Goal: Information Seeking & Learning: Learn about a topic

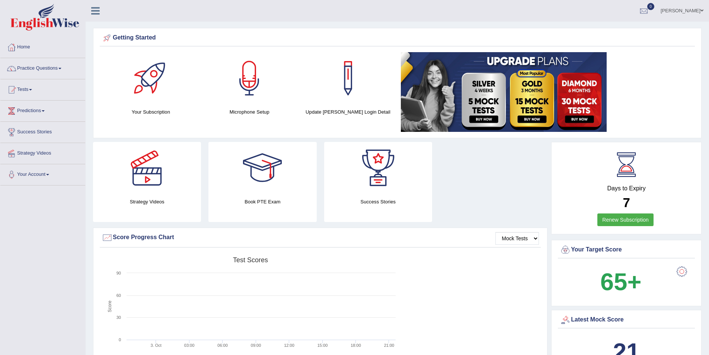
click at [63, 67] on link "Practice Questions" at bounding box center [42, 67] width 85 height 19
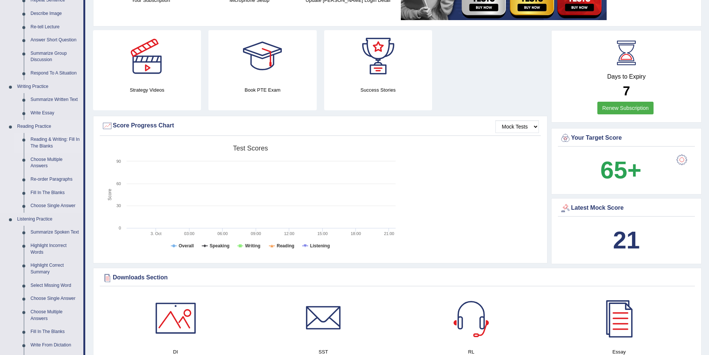
scroll to position [186, 0]
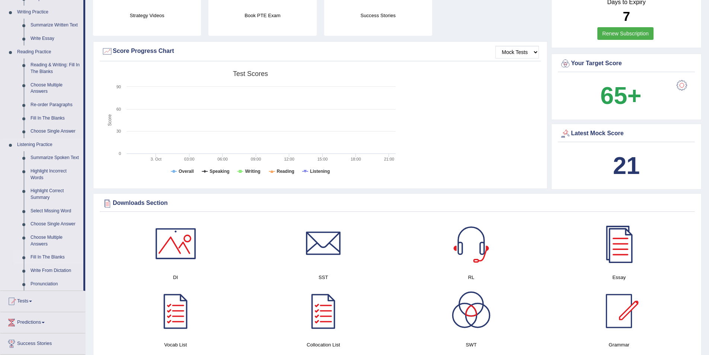
click at [44, 256] on link "Fill In The Blanks" at bounding box center [55, 256] width 56 height 13
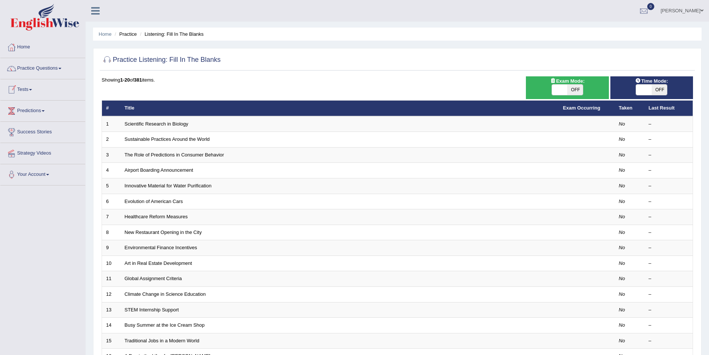
click at [575, 89] on span "OFF" at bounding box center [575, 89] width 16 height 10
checkbox input "true"
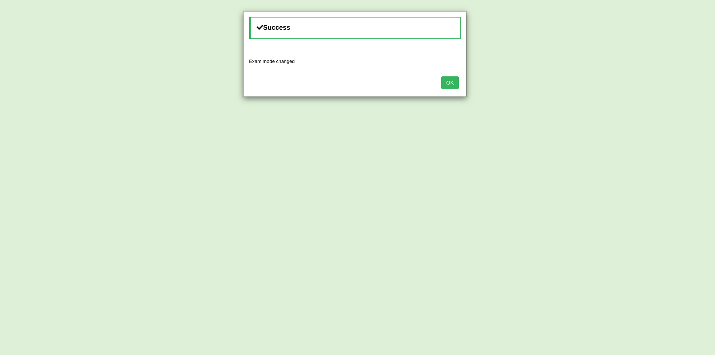
click at [457, 82] on button "OK" at bounding box center [449, 82] width 17 height 13
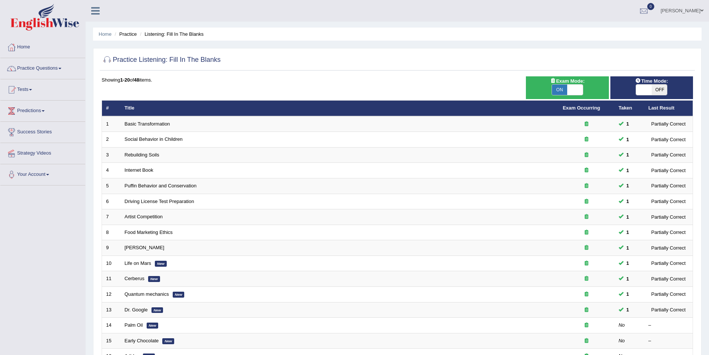
click at [658, 89] on span "OFF" at bounding box center [660, 89] width 16 height 10
checkbox input "true"
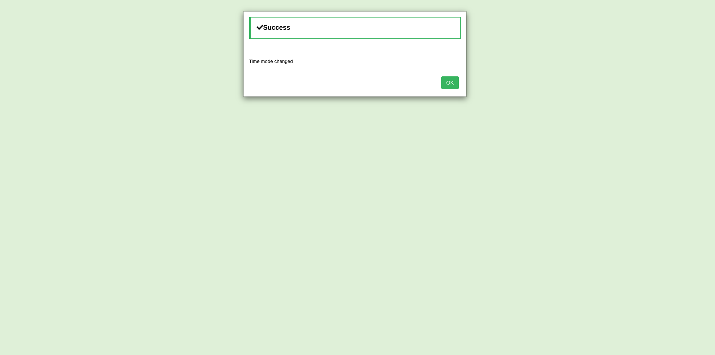
click at [449, 80] on button "OK" at bounding box center [449, 82] width 17 height 13
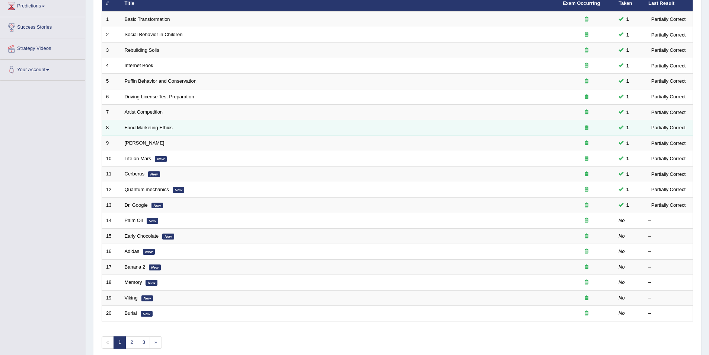
scroll to position [138, 0]
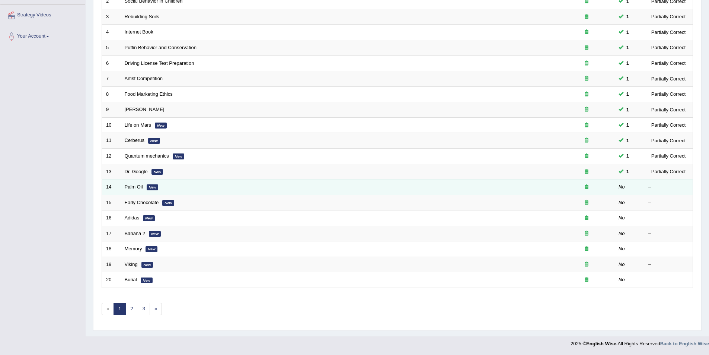
click at [134, 186] on link "Palm Oil" at bounding box center [134, 187] width 18 height 6
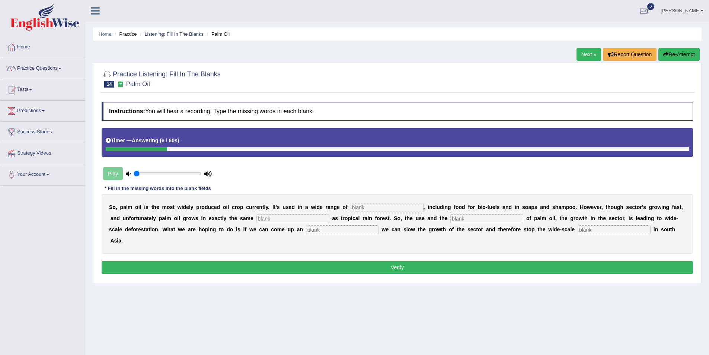
click at [578, 228] on input "text" at bounding box center [614, 229] width 73 height 9
type input "deforestation"
click at [306, 230] on input "text" at bounding box center [342, 229] width 73 height 9
type input "alternative"
click at [450, 217] on input "text" at bounding box center [486, 218] width 73 height 9
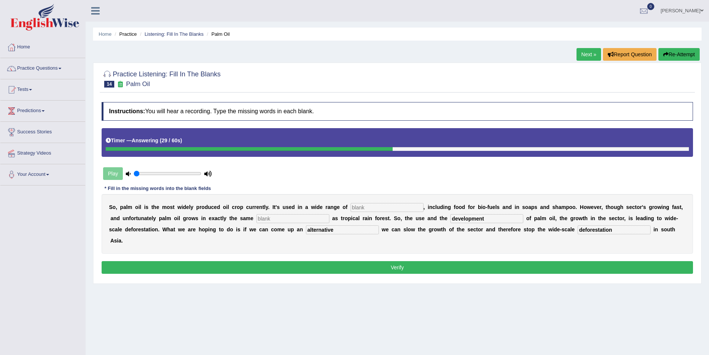
type input "development"
click at [256, 218] on input "text" at bounding box center [292, 218] width 73 height 9
type input "environment"
click at [351, 208] on input "text" at bounding box center [387, 207] width 73 height 9
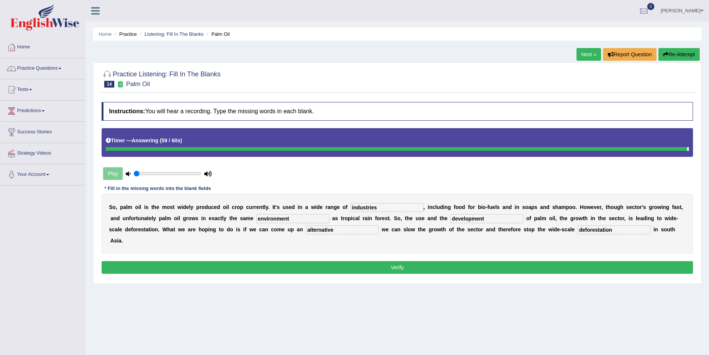
type input "industries"
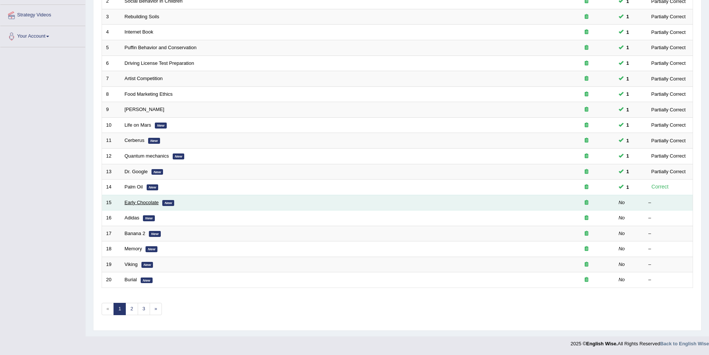
click at [138, 202] on link "Early Chocolate" at bounding box center [142, 202] width 34 height 6
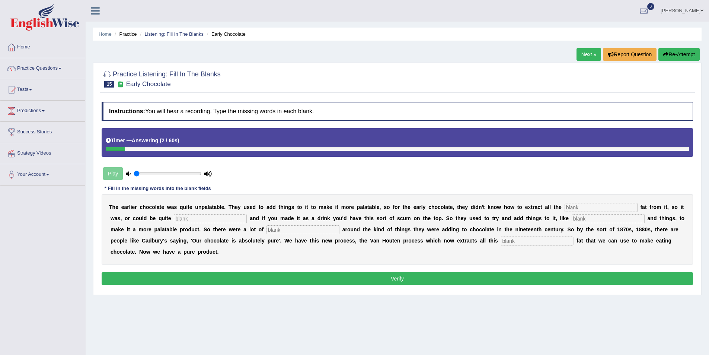
click at [565, 208] on input "text" at bounding box center [601, 207] width 73 height 9
type input "cocoa"
click at [174, 219] on input "text" at bounding box center [210, 218] width 73 height 9
click at [174, 220] on input "startchy" at bounding box center [210, 218] width 73 height 9
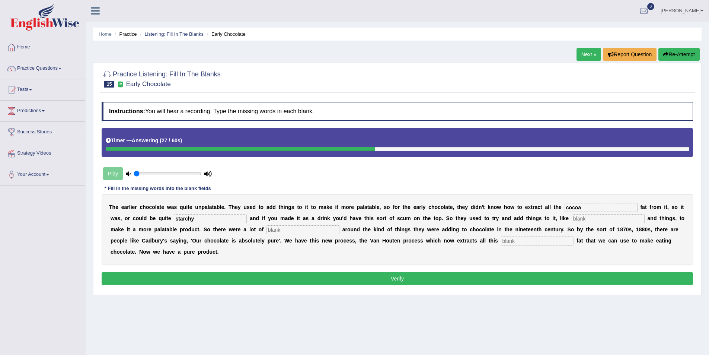
type input "starchy"
click at [572, 217] on input "text" at bounding box center [608, 218] width 73 height 9
type input "industries"
click at [266, 229] on input "text" at bounding box center [302, 229] width 73 height 9
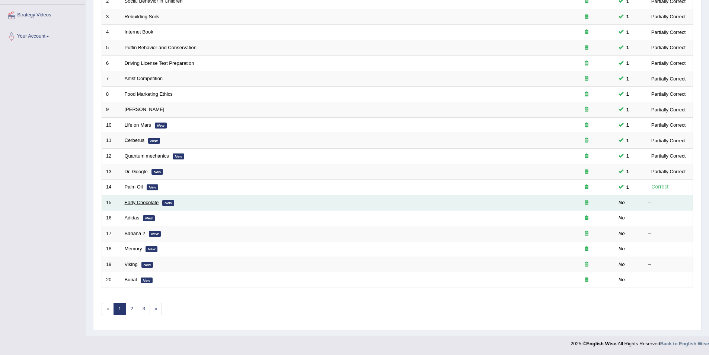
click at [132, 203] on link "Early Chocolate" at bounding box center [142, 202] width 34 height 6
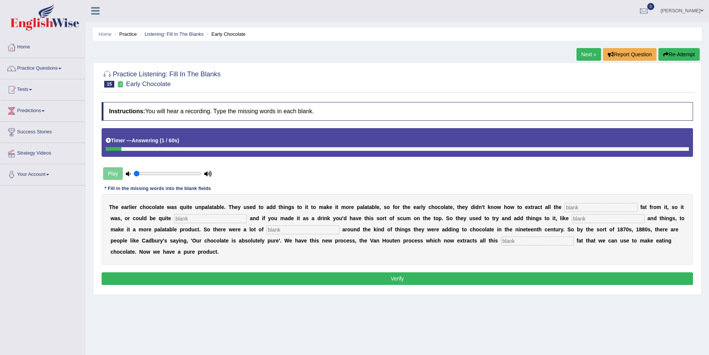
click at [501, 244] on input "text" at bounding box center [537, 240] width 73 height 9
type input "horrible"
click at [565, 208] on input "text" at bounding box center [601, 207] width 73 height 9
type input "cocoa"
click at [174, 215] on input "text" at bounding box center [210, 218] width 73 height 9
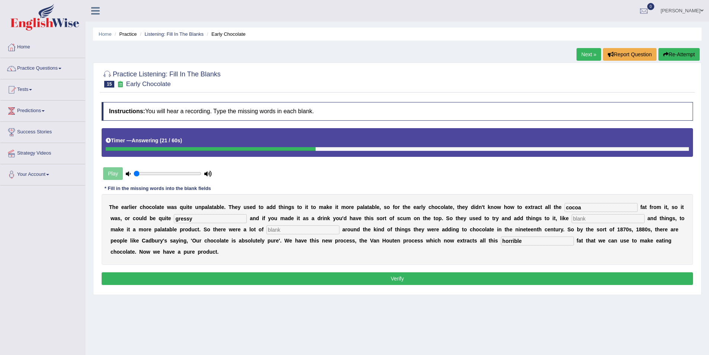
drag, startPoint x: 132, startPoint y: 217, endPoint x: 136, endPoint y: 220, distance: 4.8
click at [174, 217] on input "gressy" at bounding box center [210, 218] width 73 height 9
type input "greassy"
click at [572, 219] on input "text" at bounding box center [608, 218] width 73 height 9
type input "starch"
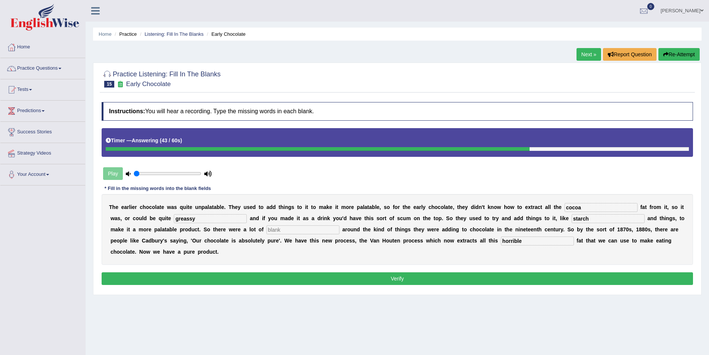
click at [266, 230] on input "text" at bounding box center [302, 229] width 73 height 9
type input "scandle"
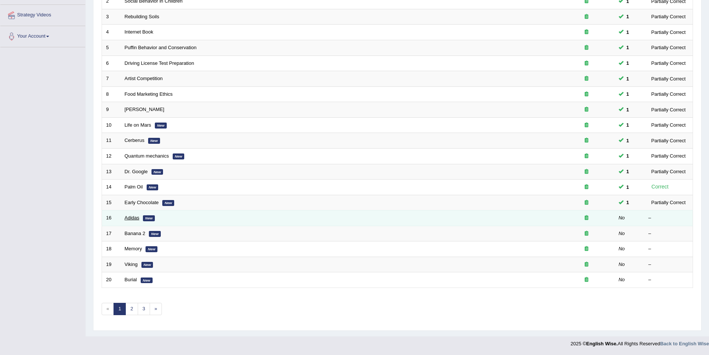
click at [134, 217] on link "Adidas" at bounding box center [132, 218] width 15 height 6
click at [132, 217] on link "Adidas" at bounding box center [132, 218] width 15 height 6
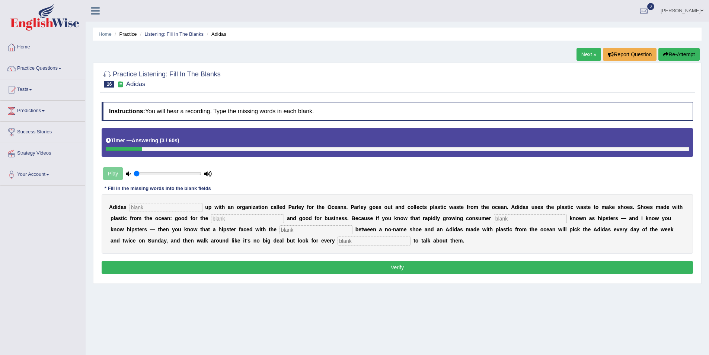
click at [153, 205] on input "text" at bounding box center [166, 207] width 73 height 9
type input "teamed"
click at [211, 220] on input "text" at bounding box center [247, 218] width 73 height 9
type input "environment"
click at [494, 218] on input "text" at bounding box center [530, 218] width 73 height 9
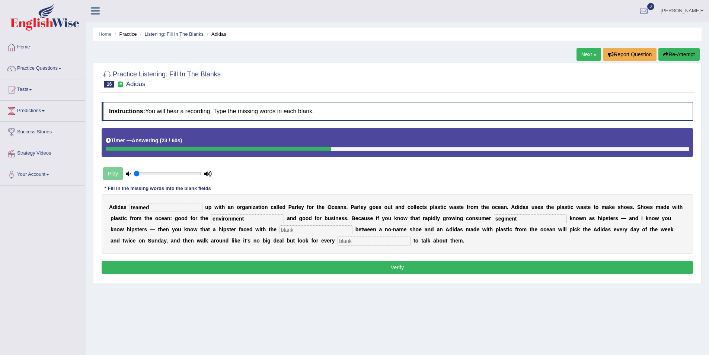
type input "segment"
click at [280, 231] on input "text" at bounding box center [316, 229] width 73 height 9
type input "choice"
click at [338, 240] on input "text" at bounding box center [374, 240] width 73 height 9
click at [338, 241] on input "opotunity" at bounding box center [374, 240] width 73 height 9
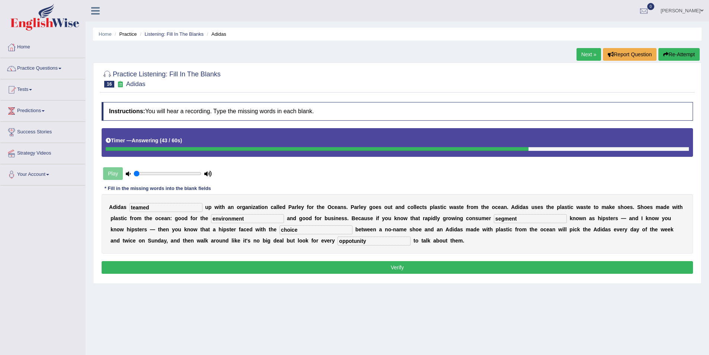
click at [338, 241] on input "oppotunity" at bounding box center [374, 240] width 73 height 9
type input "opportunity"
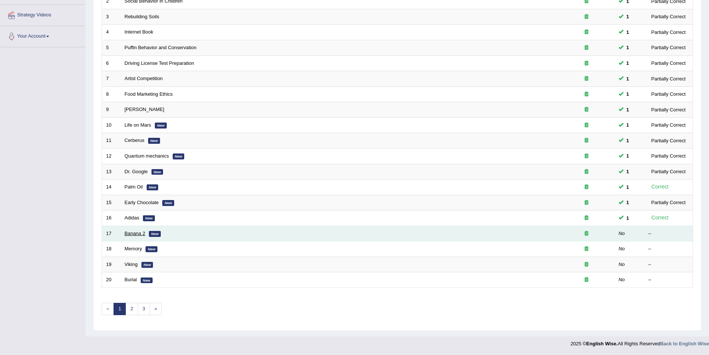
click at [132, 235] on link "Banana 2" at bounding box center [135, 233] width 21 height 6
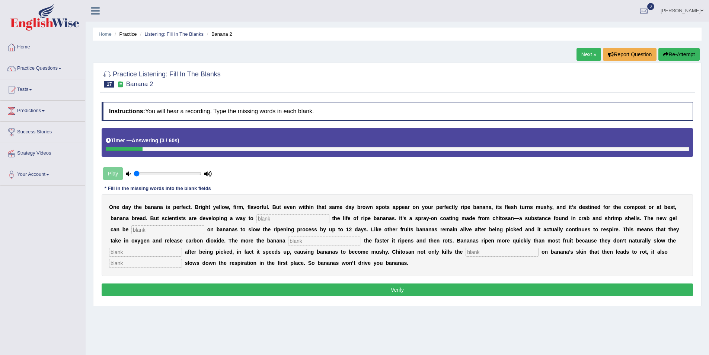
click at [182, 259] on input "text" at bounding box center [145, 263] width 73 height 9
type input "significantly"
click at [466, 252] on input "text" at bounding box center [502, 252] width 73 height 9
type input "bacteria"
click at [182, 248] on input "text" at bounding box center [145, 252] width 73 height 9
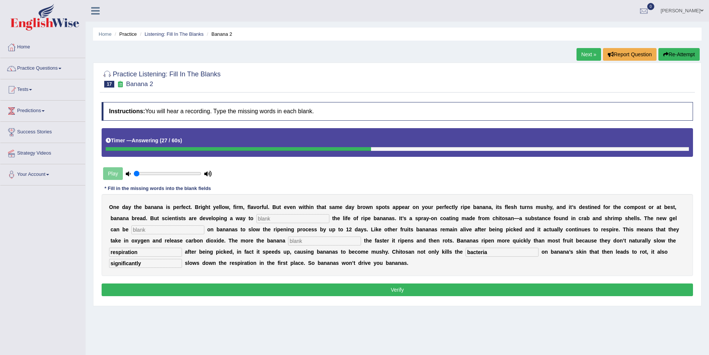
type input "respiration"
click at [288, 242] on input "text" at bounding box center [324, 240] width 73 height 9
click at [256, 218] on input "text" at bounding box center [292, 218] width 73 height 9
type input "extend"
click at [204, 225] on input "text" at bounding box center [167, 229] width 73 height 9
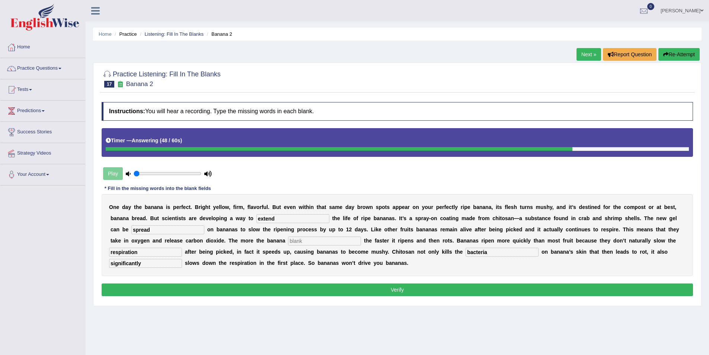
type input "spread"
click at [288, 242] on input "text" at bounding box center [324, 240] width 73 height 9
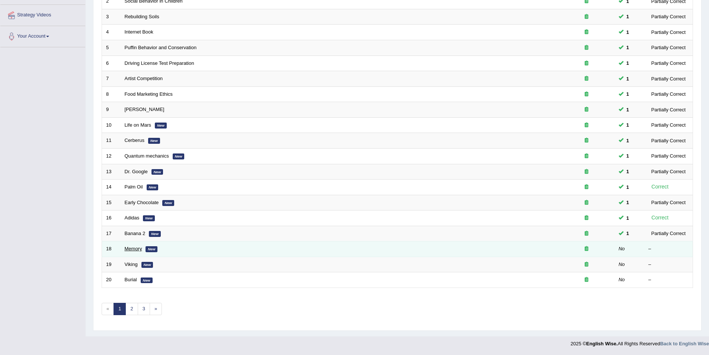
click at [137, 249] on link "Memory" at bounding box center [133, 249] width 17 height 6
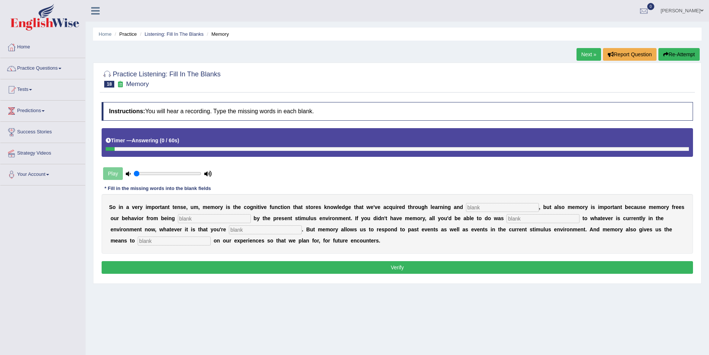
click at [211, 236] on input "text" at bounding box center [174, 240] width 73 height 9
type input "means"
click at [472, 205] on input "text" at bounding box center [502, 207] width 73 height 9
type input "perception"
click at [178, 217] on input "text" at bounding box center [214, 218] width 73 height 9
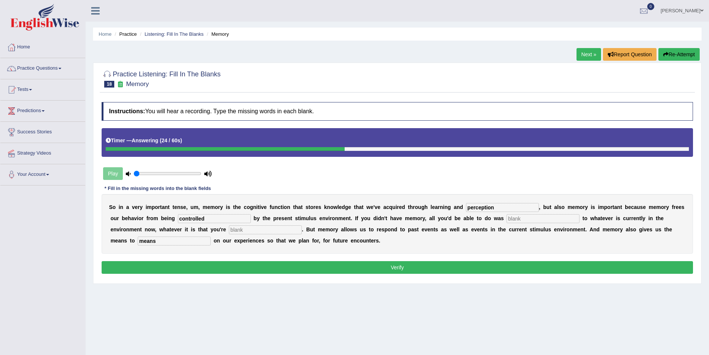
type input "controlled"
click at [507, 217] on input "text" at bounding box center [543, 218] width 73 height 9
type input "react"
click at [229, 234] on input "text" at bounding box center [265, 229] width 73 height 9
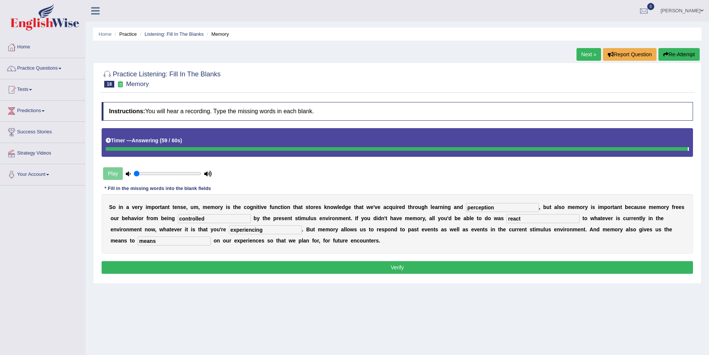
type input "experiencing"
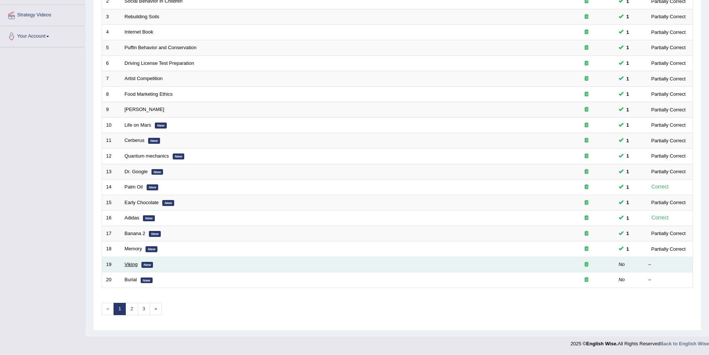
click at [130, 264] on link "Viking" at bounding box center [131, 264] width 13 height 6
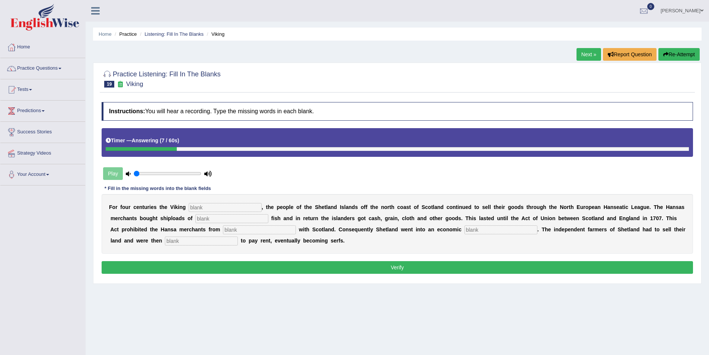
click at [218, 207] on input "text" at bounding box center [225, 207] width 73 height 9
type input "delined"
click at [195, 218] on input "text" at bounding box center [231, 218] width 73 height 9
type input "salted"
click at [223, 228] on input "text" at bounding box center [259, 229] width 73 height 9
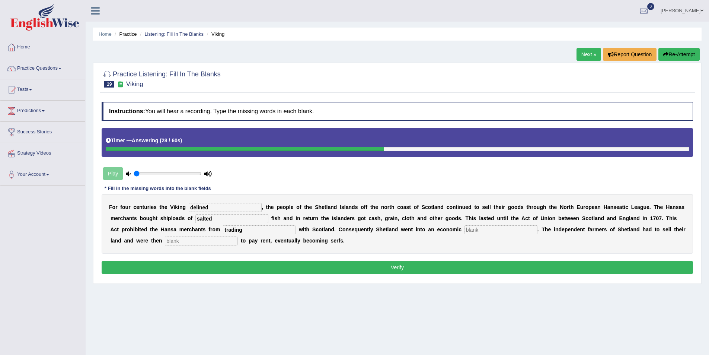
type input "trading"
click at [464, 230] on input "text" at bounding box center [500, 229] width 73 height 9
type input "depresion"
click at [238, 236] on input "text" at bounding box center [201, 240] width 73 height 9
type input "obligated"
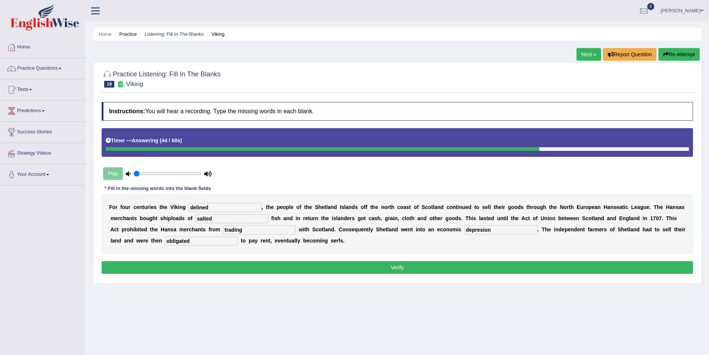
click at [464, 231] on input "depresion" at bounding box center [500, 229] width 73 height 9
type input "depression"
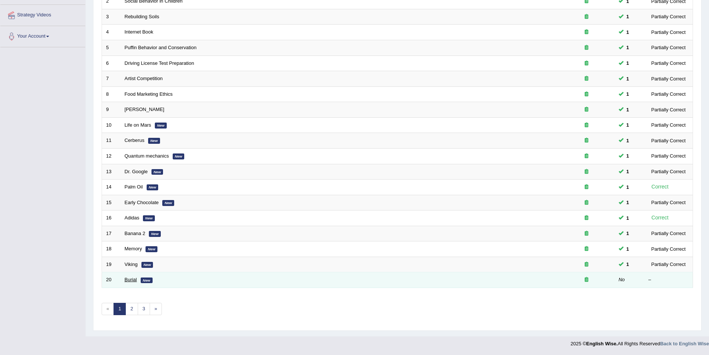
click at [129, 280] on link "Burial" at bounding box center [131, 280] width 12 height 6
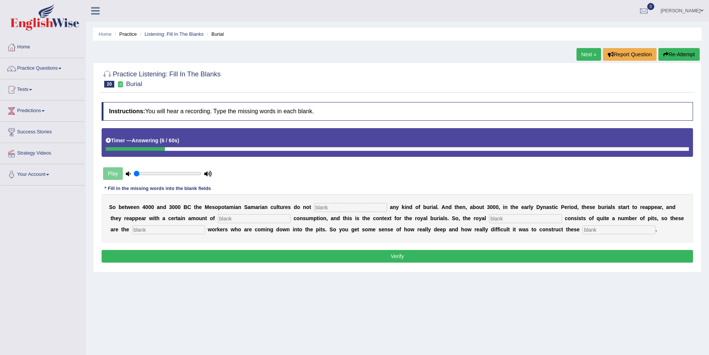
click at [582, 228] on input "text" at bounding box center [618, 229] width 73 height 9
type input "[PERSON_NAME]"
click at [320, 210] on input "text" at bounding box center [350, 207] width 73 height 9
type input "practice"
click at [218, 216] on input "text" at bounding box center [254, 218] width 73 height 9
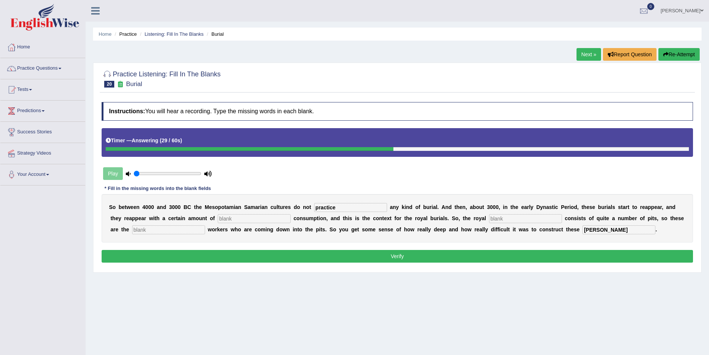
click at [489, 218] on input "text" at bounding box center [525, 218] width 73 height 9
type input "cemetary"
click at [205, 225] on input "text" at bounding box center [168, 229] width 73 height 9
type input "scarvation"
click at [218, 221] on input "text" at bounding box center [254, 218] width 73 height 9
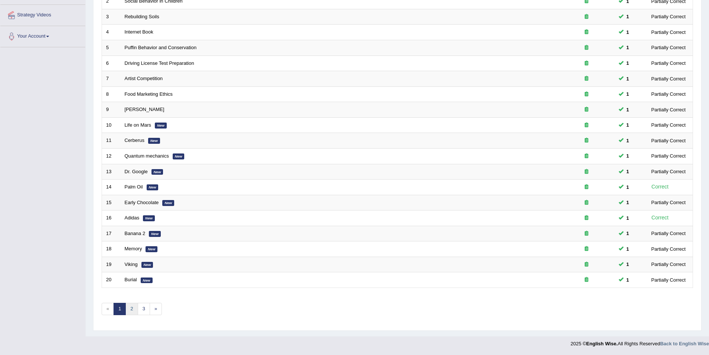
click at [132, 306] on link "2" at bounding box center [131, 309] width 12 height 12
